Goal: Information Seeking & Learning: Learn about a topic

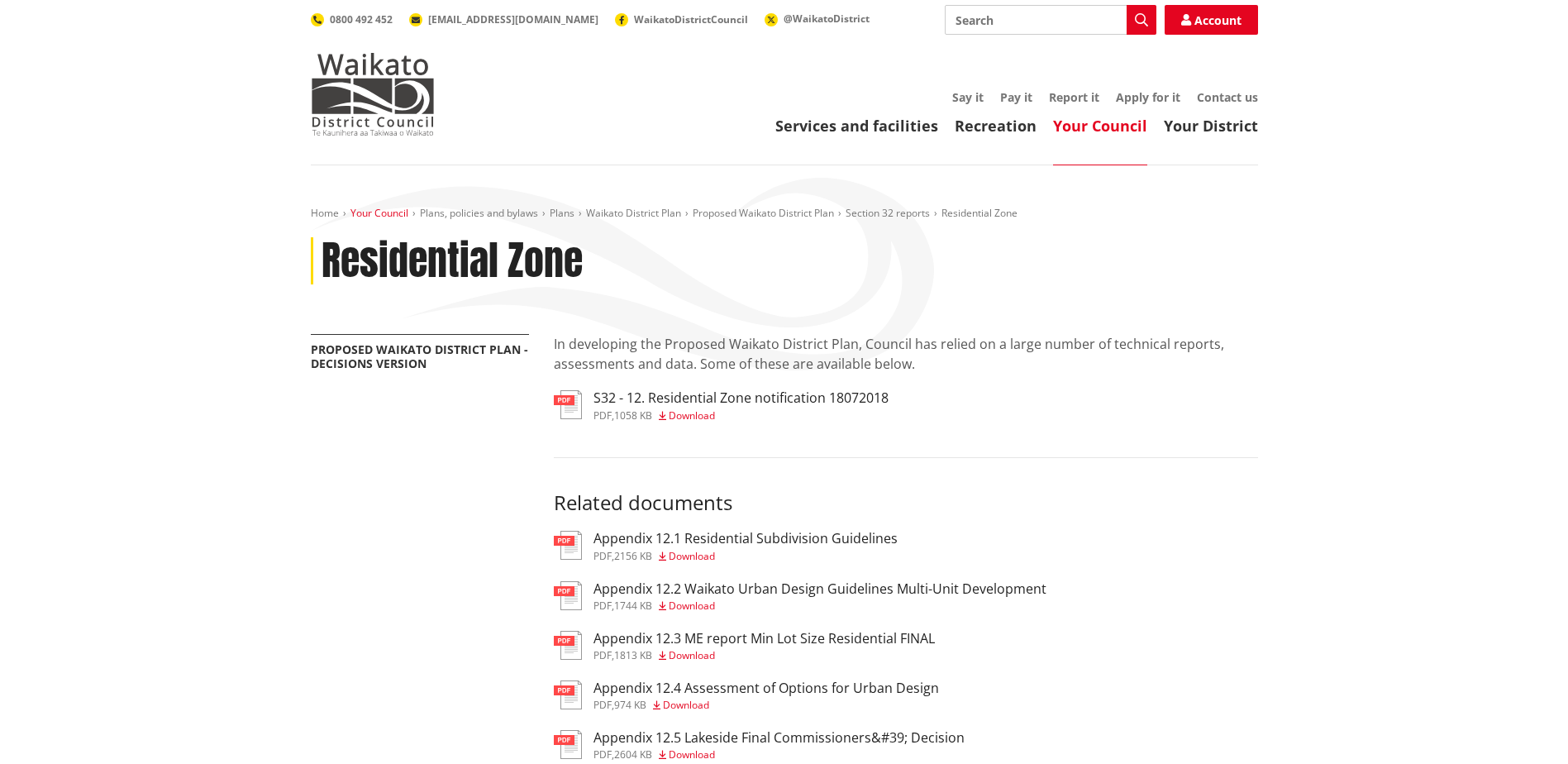
click at [366, 212] on link "Your Council" at bounding box center [380, 213] width 58 height 14
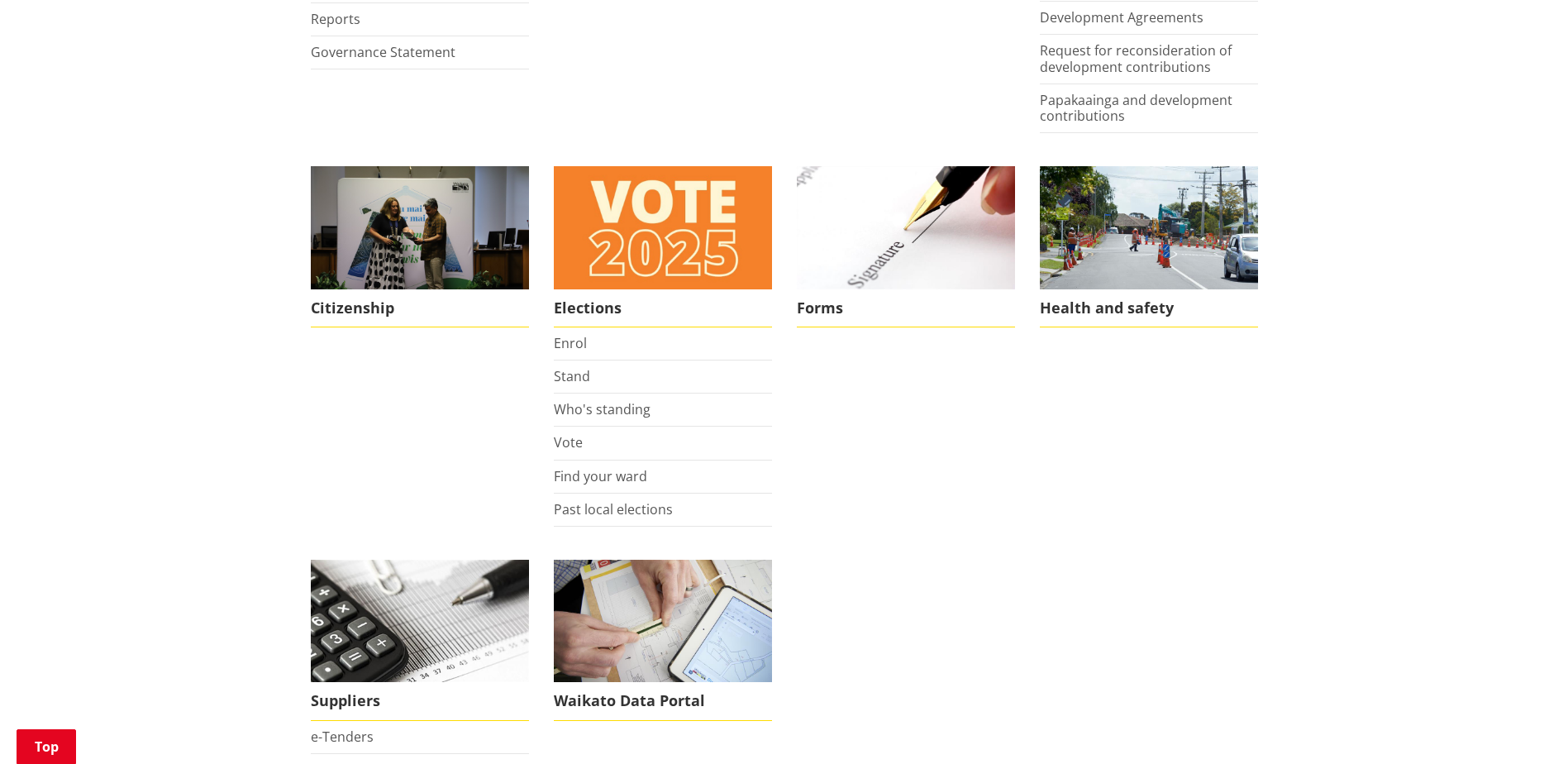
scroll to position [1075, 0]
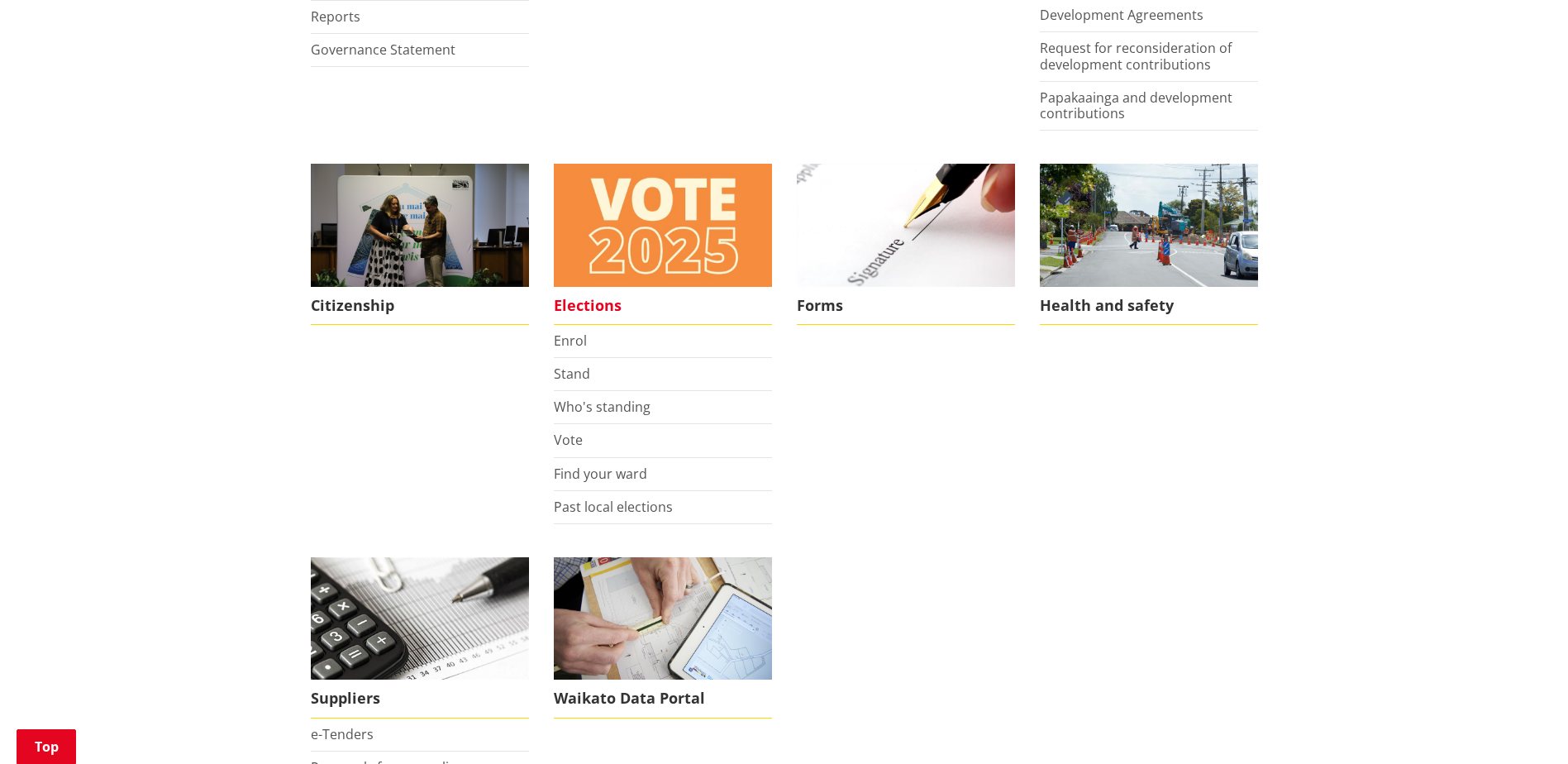
click at [652, 262] on img at bounding box center [663, 225] width 218 height 124
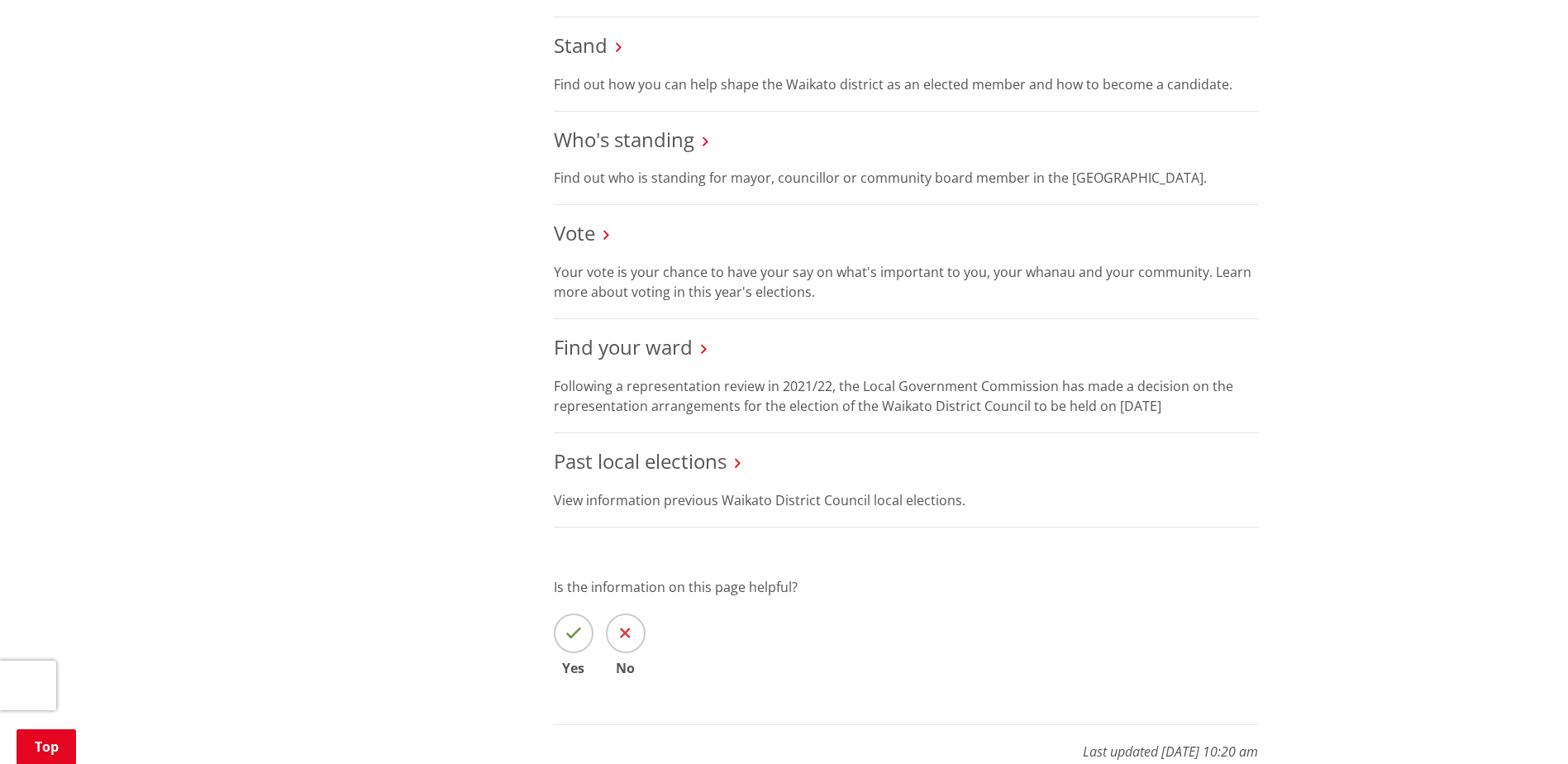
scroll to position [1654, 0]
click at [678, 144] on link "Who's standing" at bounding box center [624, 139] width 140 height 27
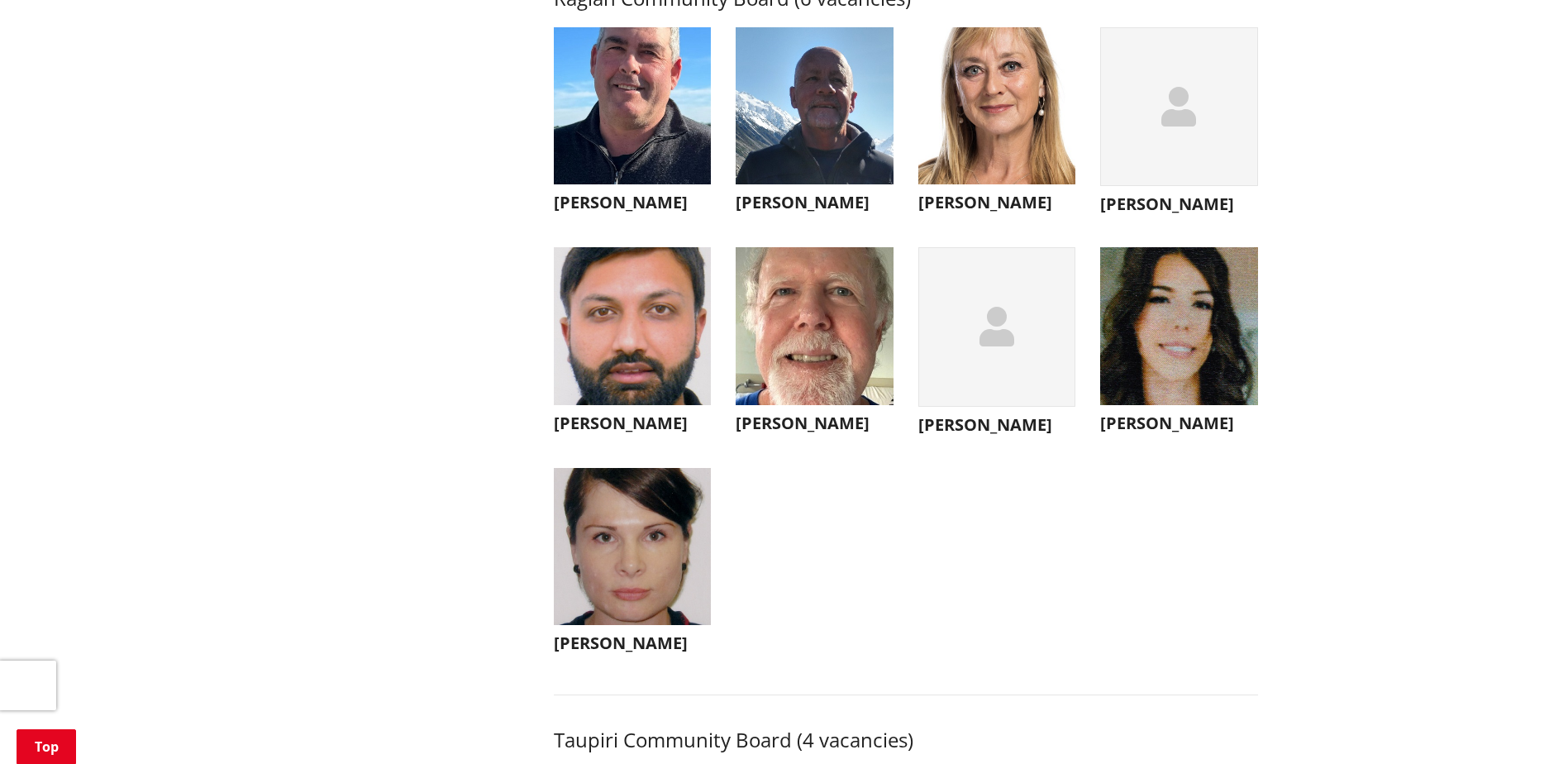
scroll to position [5954, 0]
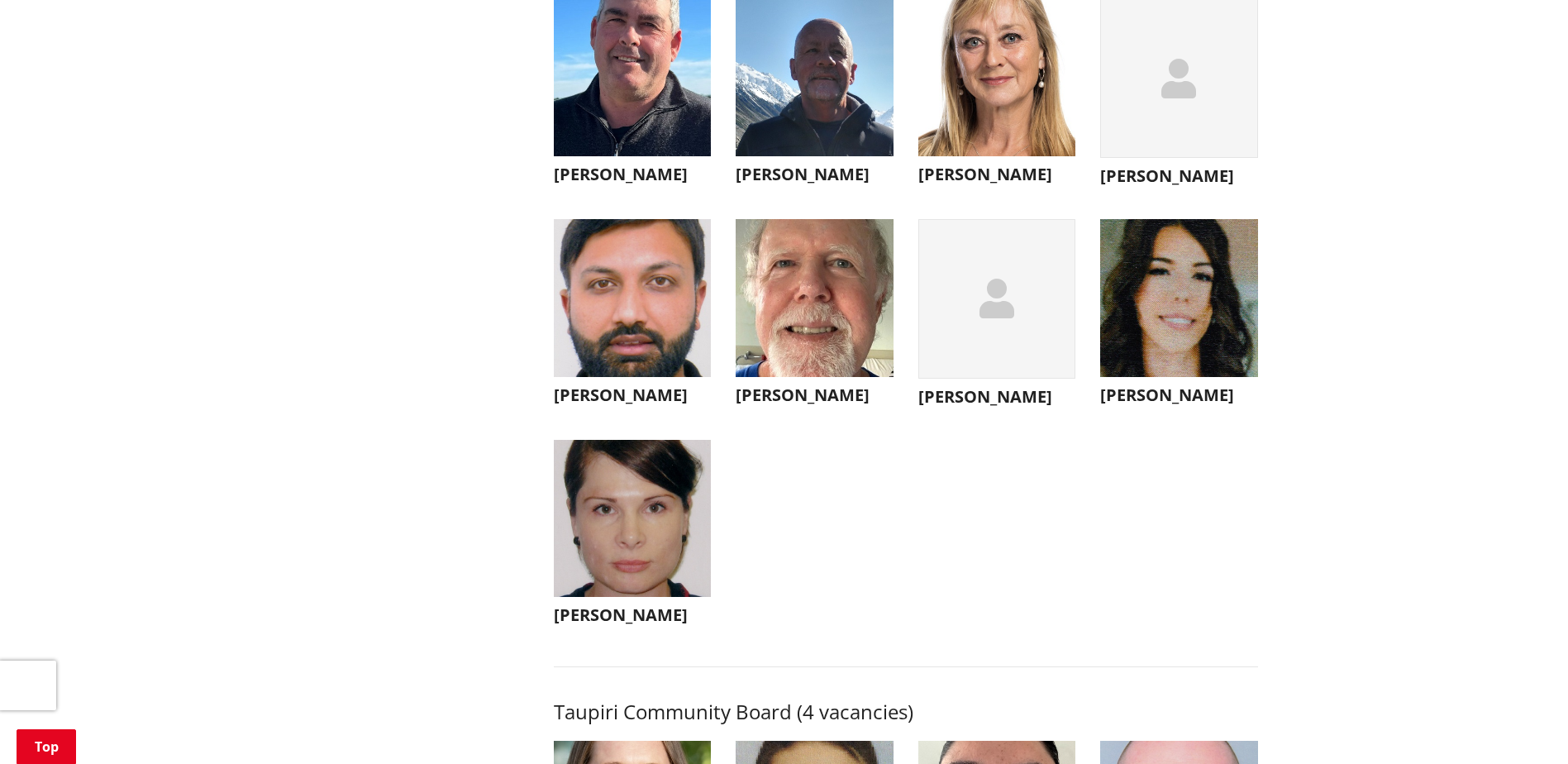
click at [1014, 346] on div "button" at bounding box center [997, 298] width 157 height 159
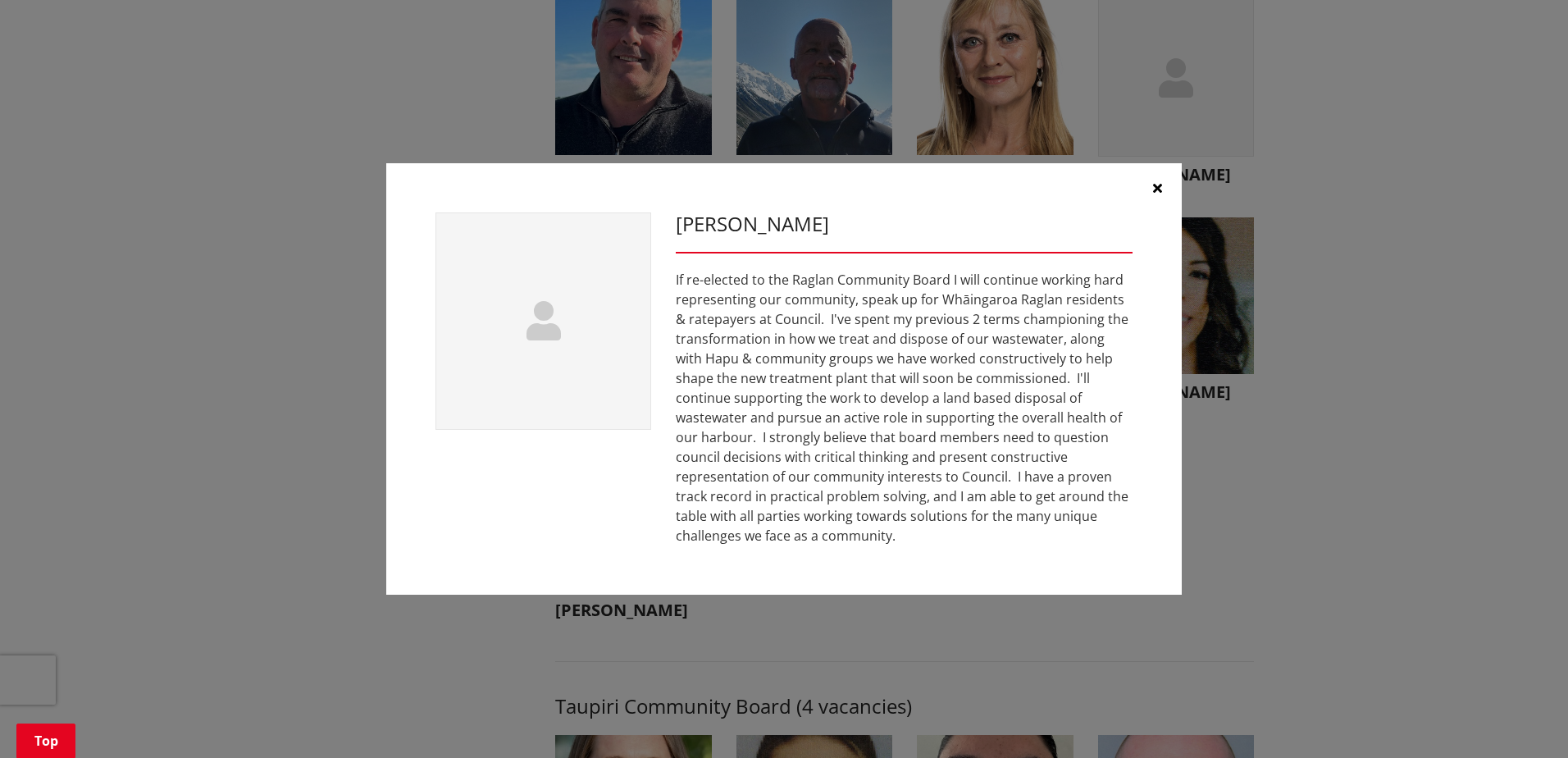
click at [1154, 178] on button "button" at bounding box center [1157, 188] width 49 height 49
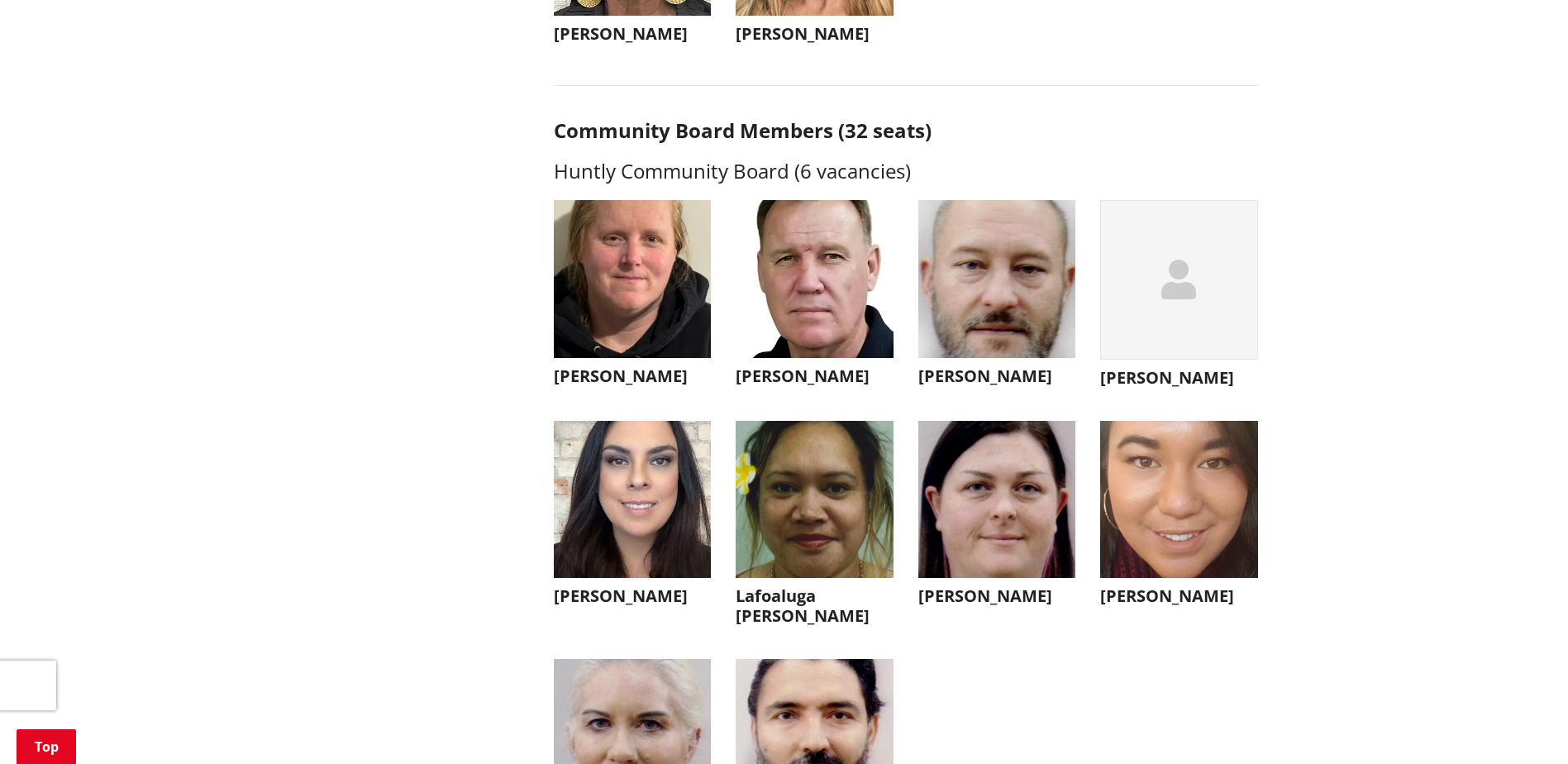
scroll to position [4218, 0]
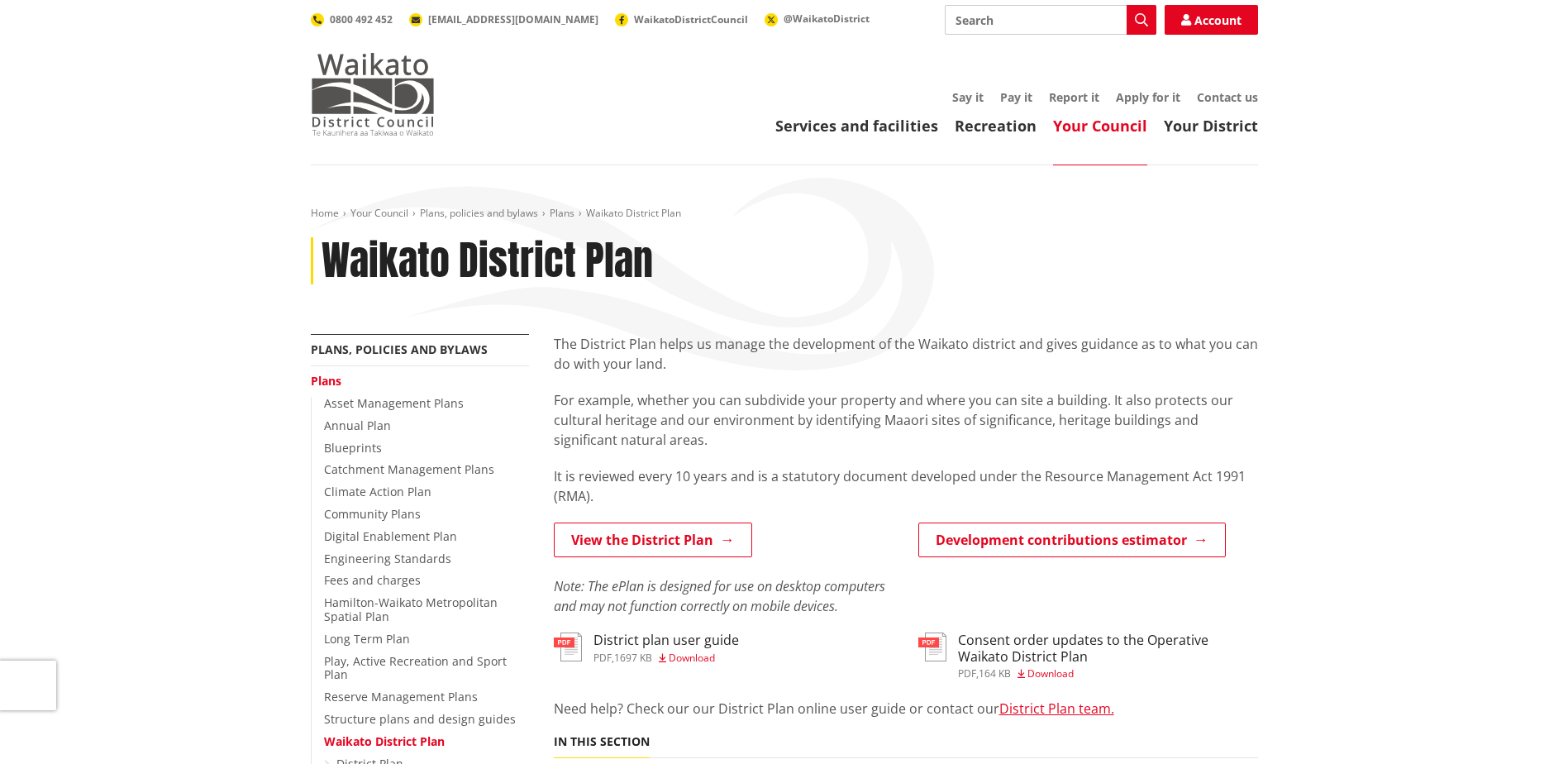
click at [375, 106] on img at bounding box center [373, 94] width 124 height 83
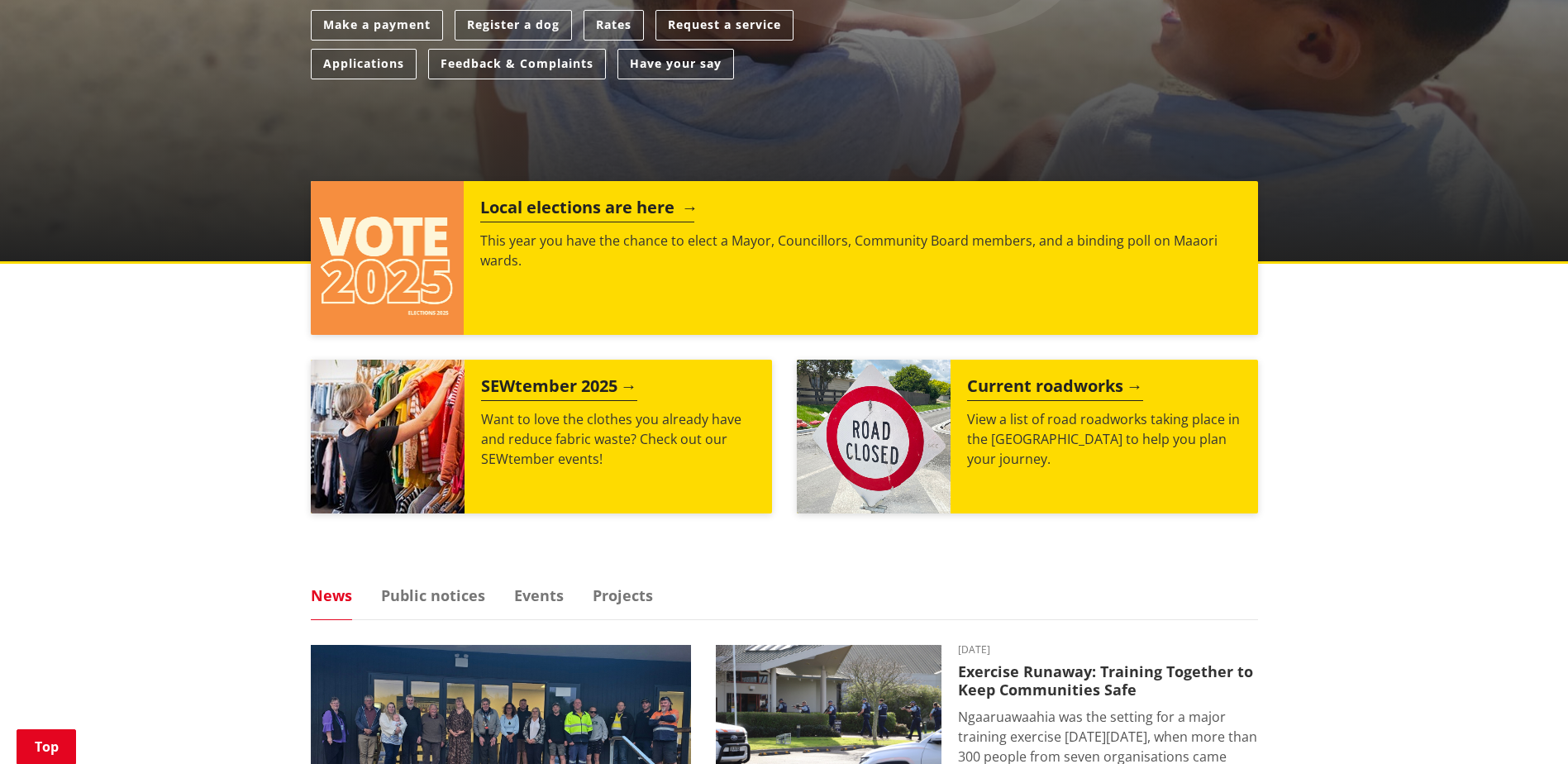
scroll to position [497, 0]
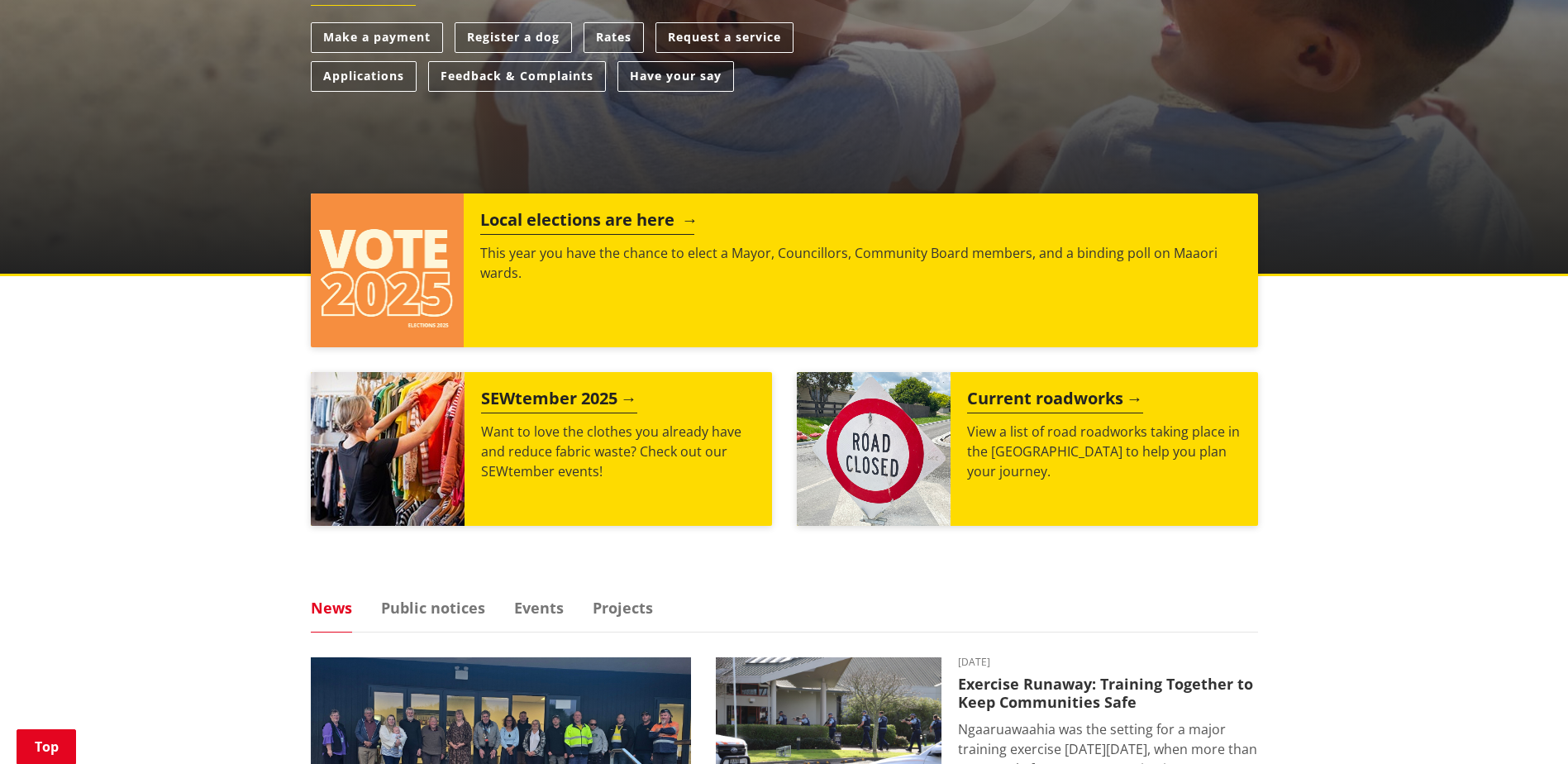
click at [509, 250] on p "This year you have the chance to elect a Mayor, Councillors, Community Board me…" at bounding box center [860, 262] width 760 height 40
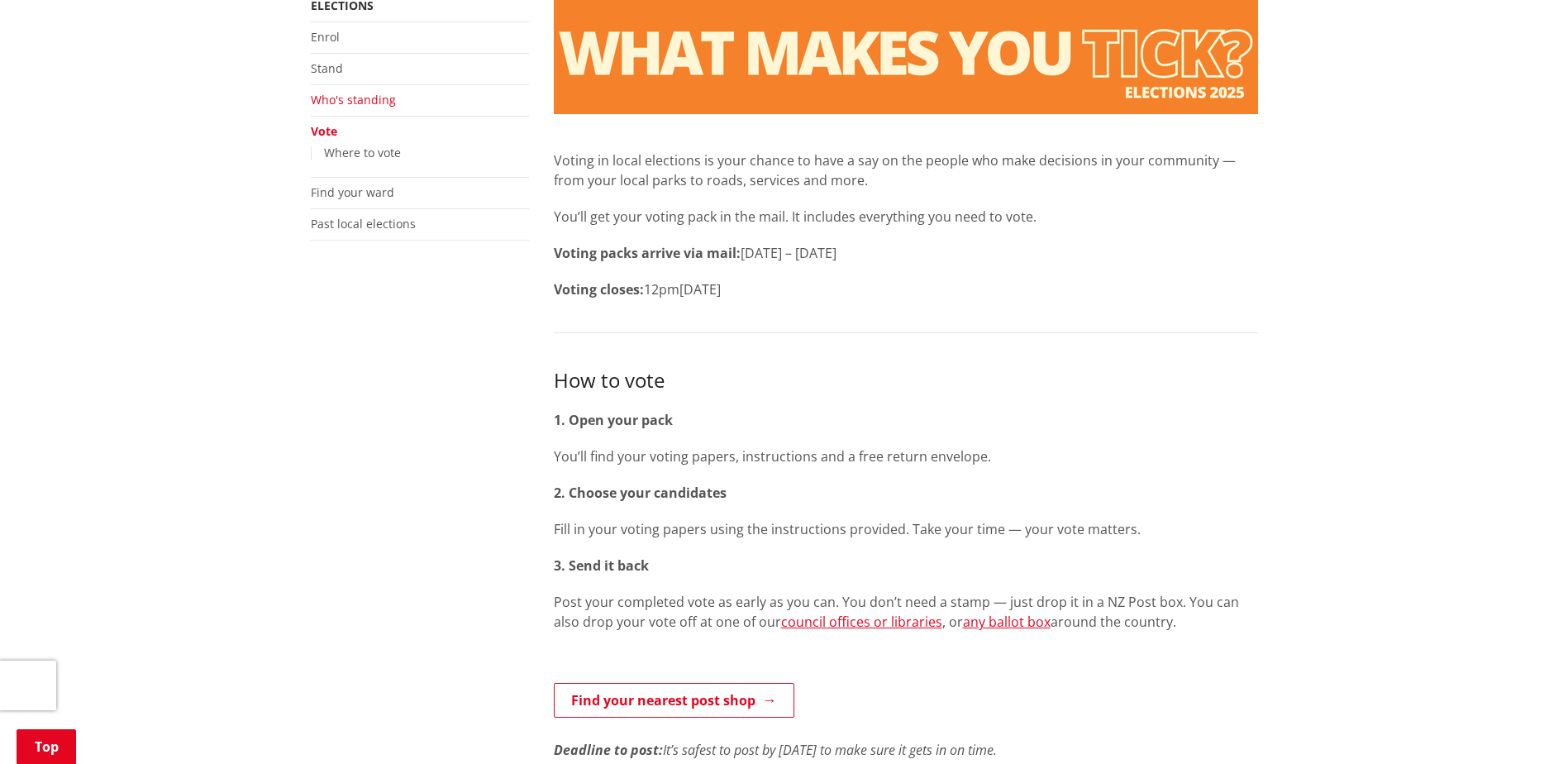
scroll to position [165, 0]
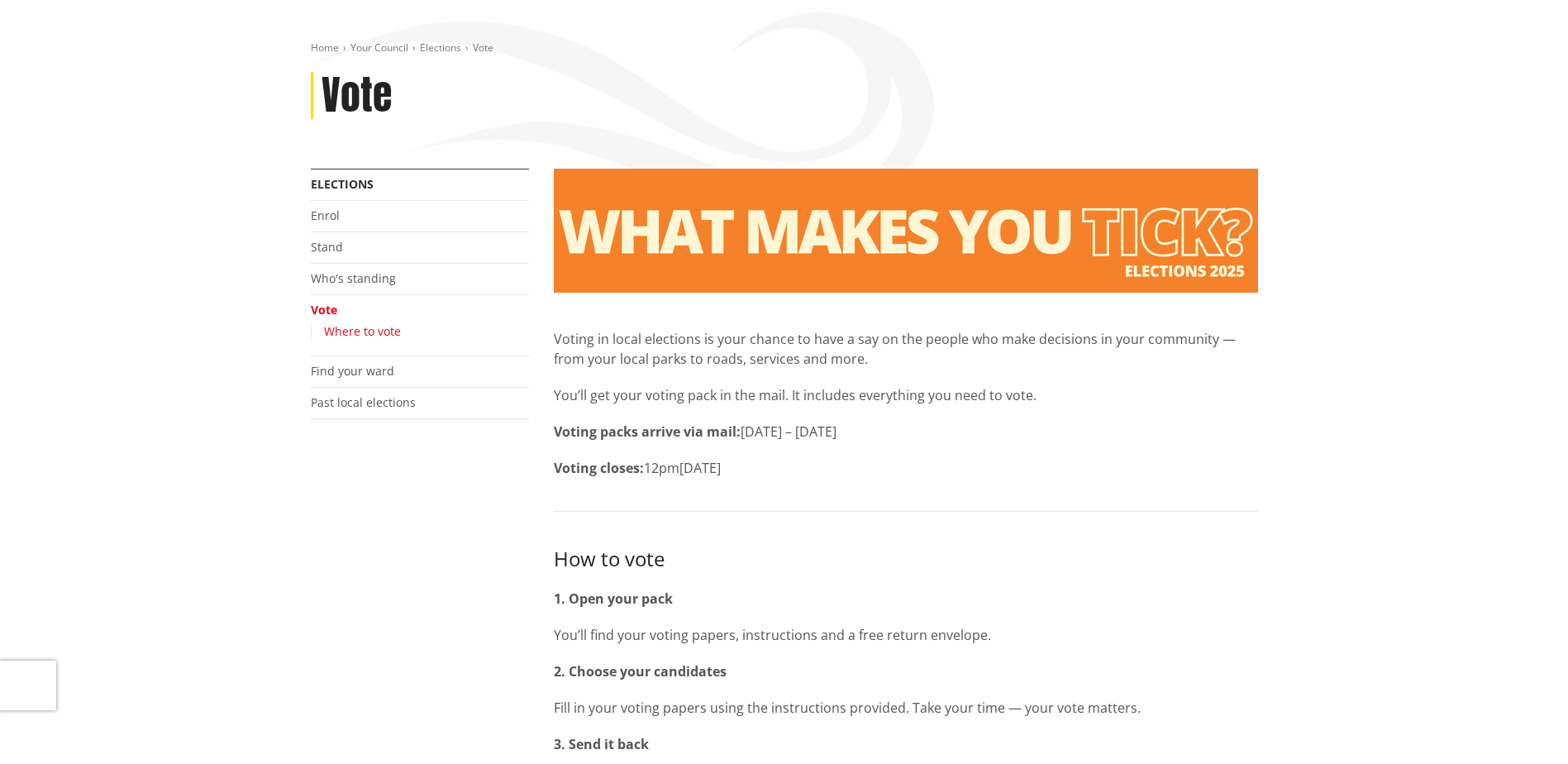
click at [378, 327] on link "Where to vote" at bounding box center [363, 331] width 77 height 15
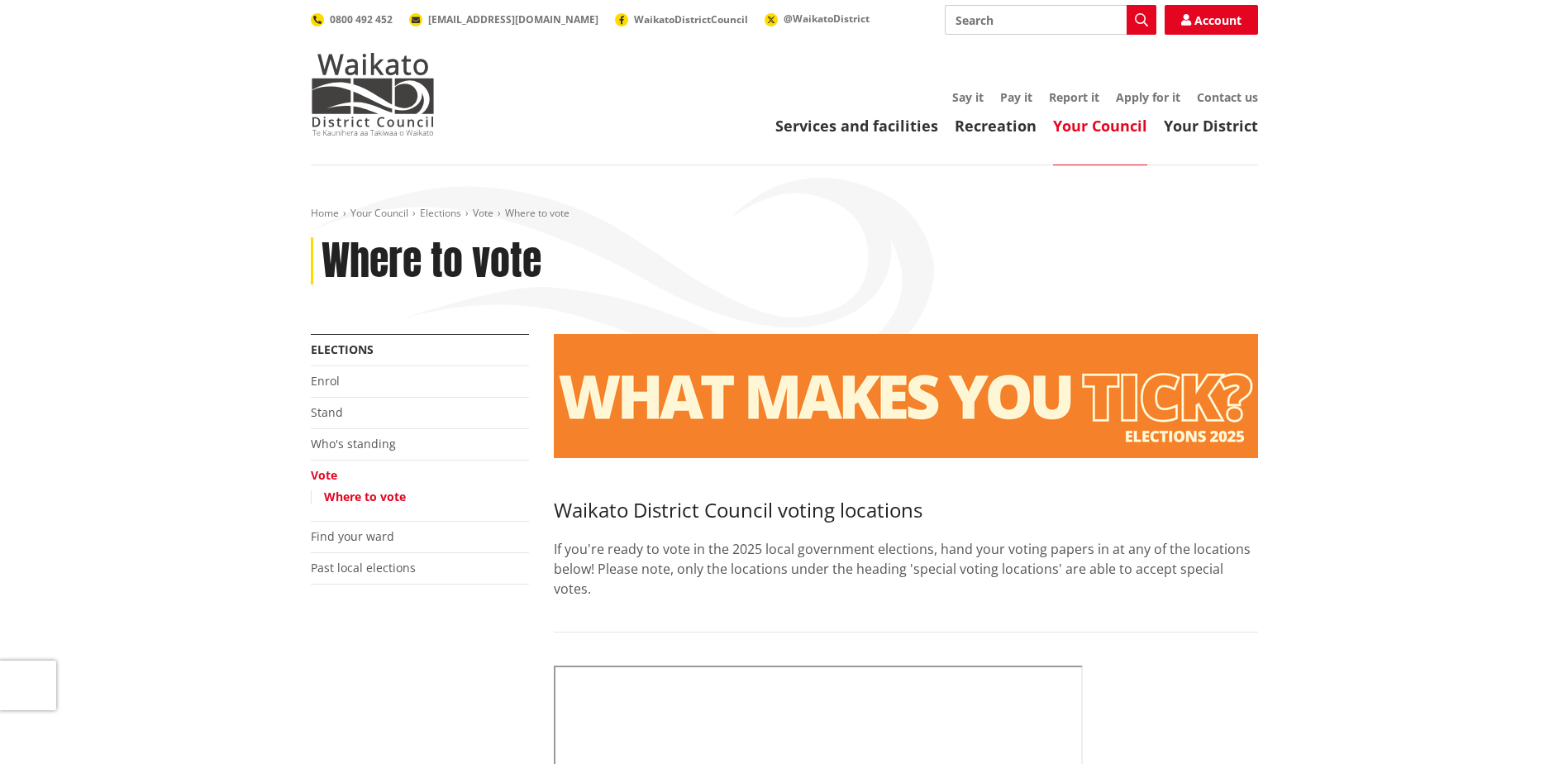
click at [360, 434] on li "Who's standing" at bounding box center [420, 445] width 218 height 32
click at [366, 450] on link "Who's standing" at bounding box center [353, 444] width 85 height 15
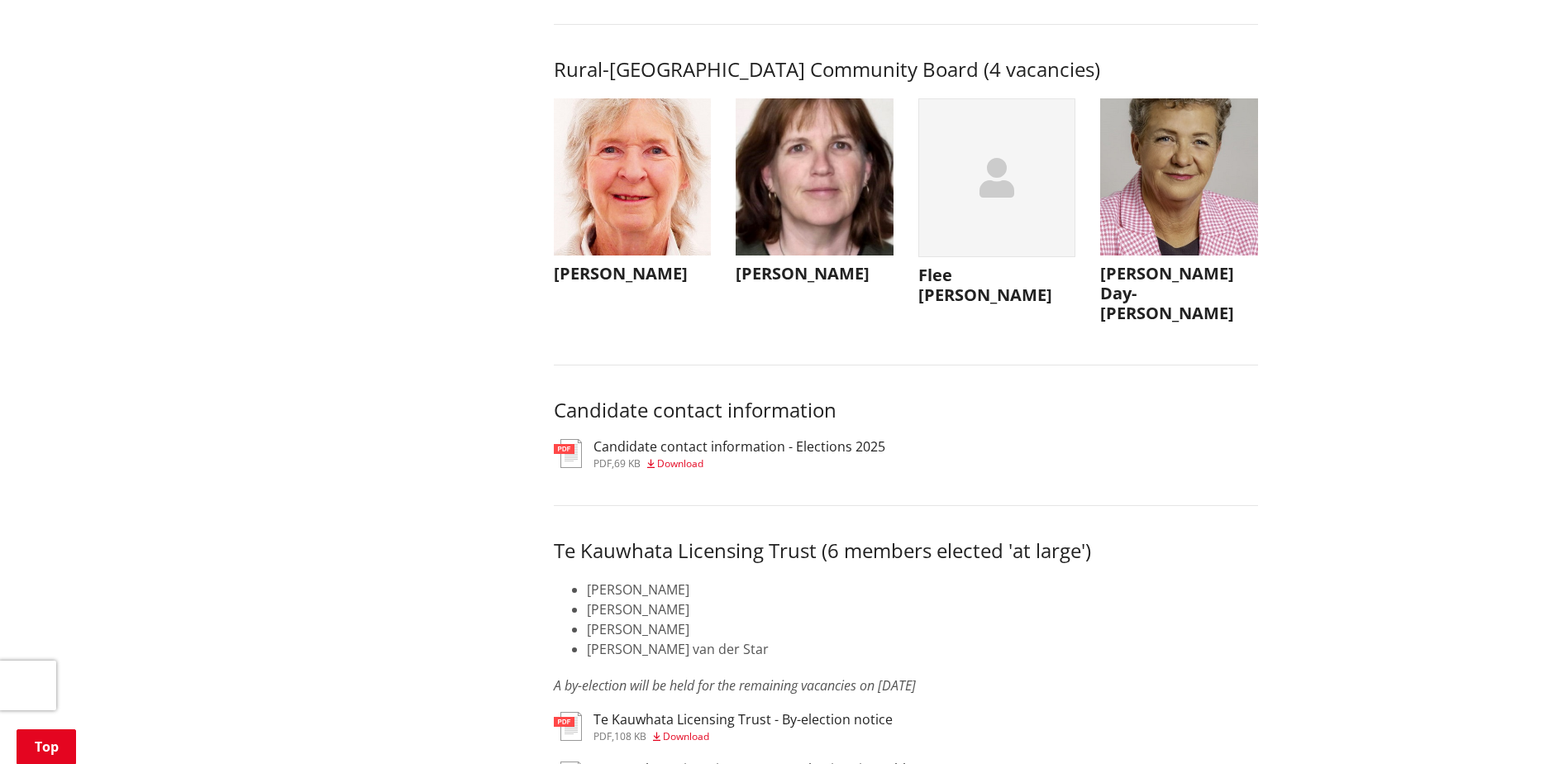
scroll to position [7939, 0]
